Goal: Task Accomplishment & Management: Use online tool/utility

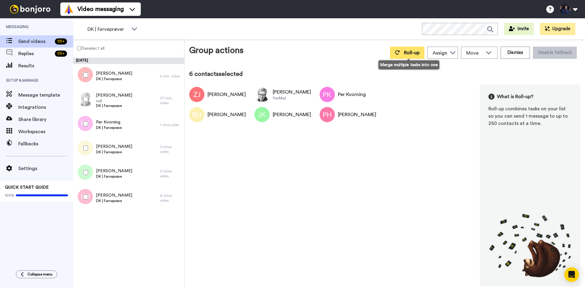
click at [406, 54] on span "Roll-up" at bounding box center [412, 52] width 16 height 5
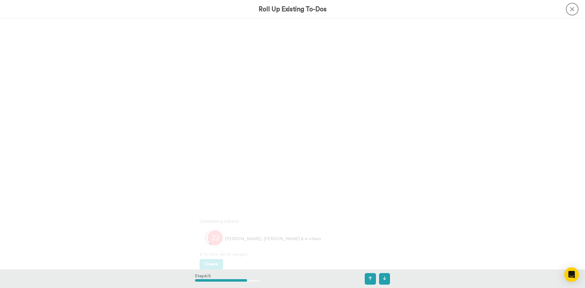
scroll to position [1003, 0]
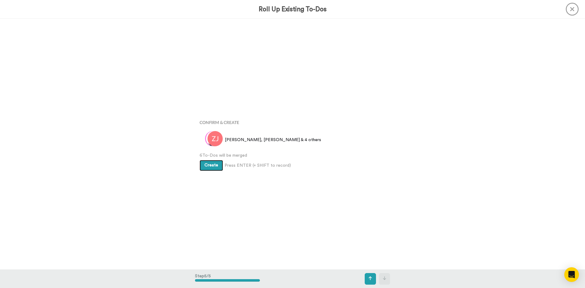
click at [217, 166] on button "Create" at bounding box center [210, 165] width 23 height 11
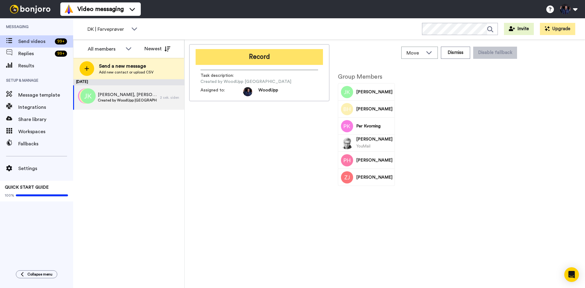
click at [270, 55] on button "Record" at bounding box center [259, 57] width 127 height 16
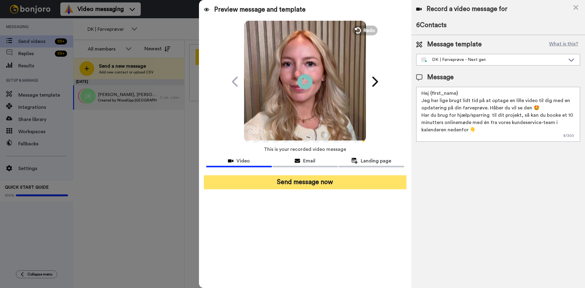
click at [263, 180] on button "Send message now" at bounding box center [305, 182] width 203 height 14
